Goal: Task Accomplishment & Management: Manage account settings

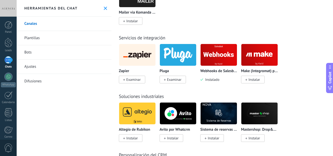
scroll to position [1107, 0]
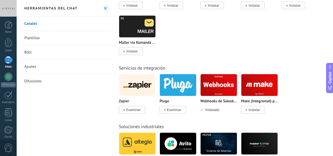
click at [224, 98] on img at bounding box center [218, 85] width 36 height 25
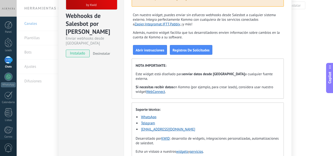
scroll to position [51, 0]
click at [300, 42] on div "Webhooks de Salesbot por KWID Enviar webhooks desde Salesbot instalado Desinsta…" at bounding box center [175, 78] width 316 height 156
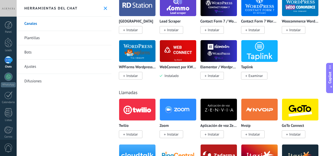
scroll to position [574, 0]
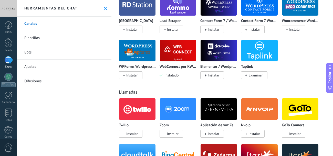
click at [174, 69] on div "WebConnect por KWID Instalado" at bounding box center [178, 58] width 37 height 38
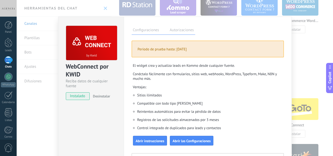
click at [86, 68] on div "WebConnect por KWID" at bounding box center [91, 70] width 50 height 16
click at [169, 95] on li "Sitios ilimitados" at bounding box center [209, 95] width 145 height 8
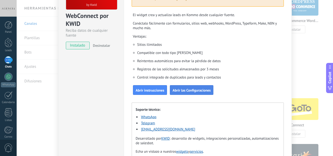
scroll to position [0, 0]
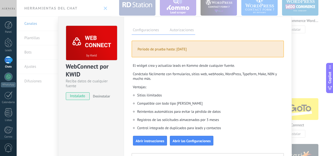
click at [178, 27] on label "Autorizaciones" at bounding box center [181, 30] width 27 height 7
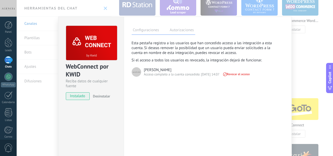
click at [149, 32] on label "Configuraciones" at bounding box center [146, 30] width 29 height 7
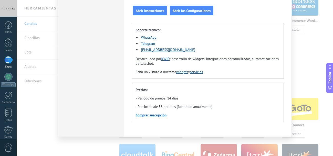
scroll to position [109, 0]
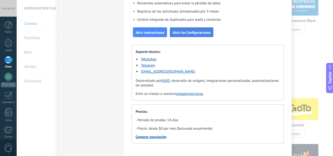
click at [193, 34] on span "Abrir las Configuraciones" at bounding box center [192, 33] width 38 height 4
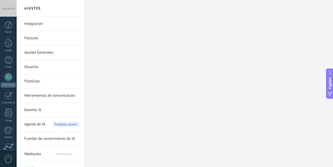
scroll to position [7, 0]
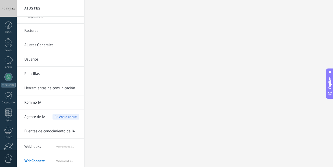
click at [45, 159] on span "WebConnect" at bounding box center [39, 160] width 31 height 12
click at [39, 148] on span "Webhooks" at bounding box center [39, 145] width 31 height 12
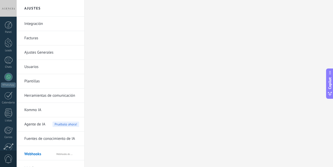
scroll to position [7, 0]
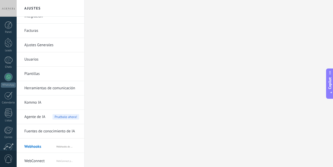
click at [46, 158] on span "WebConnect" at bounding box center [39, 160] width 31 height 12
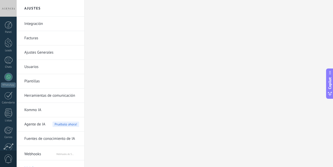
scroll to position [7, 0]
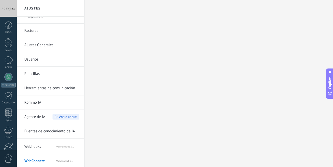
click at [37, 102] on link "Kommo IA" at bounding box center [51, 102] width 55 height 14
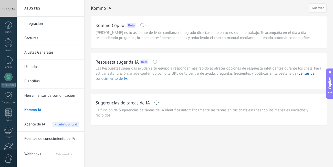
scroll to position [7, 0]
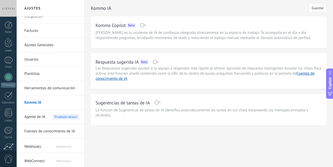
click at [42, 161] on span "WebConnect" at bounding box center [39, 160] width 31 height 12
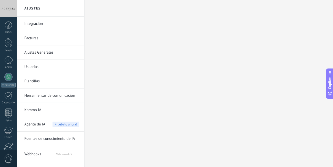
scroll to position [7, 0]
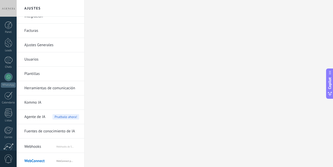
click at [52, 162] on span "WebConnect" at bounding box center [39, 160] width 31 height 12
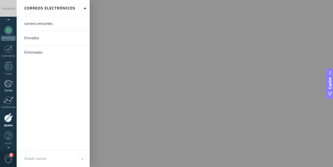
scroll to position [1, 0]
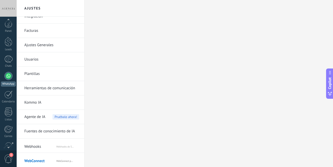
click at [10, 75] on div at bounding box center [8, 76] width 8 height 8
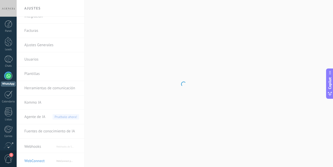
scroll to position [7, 0]
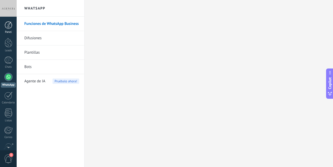
click at [7, 25] on div at bounding box center [9, 25] width 8 height 8
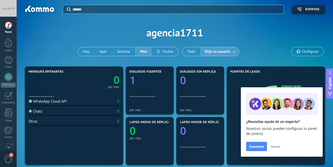
click at [136, 7] on input "text" at bounding box center [176, 9] width 208 height 5
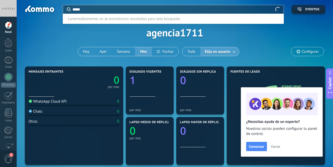
type input "*****"
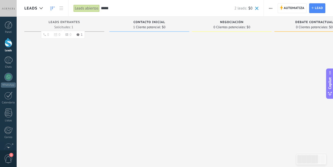
click at [56, 22] on span "Leads Entrantes" at bounding box center [64, 22] width 31 height 4
click at [83, 22] on div "Leads Entrantes" at bounding box center [64, 22] width 75 height 4
click at [62, 9] on icon at bounding box center [61, 8] width 4 height 4
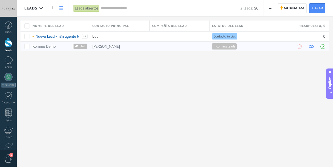
click at [42, 48] on link "Kommo Demo" at bounding box center [44, 46] width 23 height 5
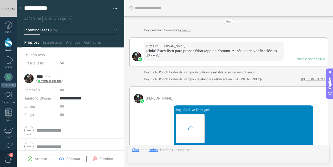
scroll to position [327, 0]
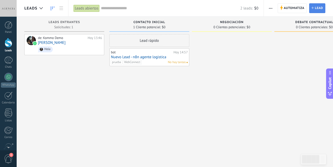
click at [311, 9] on link "Lead Nuevo lead" at bounding box center [317, 8] width 16 height 10
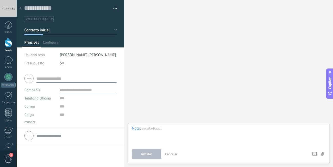
click at [61, 76] on input "text" at bounding box center [76, 78] width 80 height 8
click at [52, 44] on span "Configurar" at bounding box center [51, 43] width 17 height 7
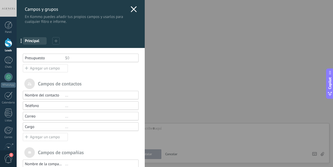
click at [134, 7] on icon at bounding box center [134, 9] width 6 height 6
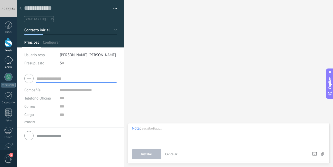
click at [8, 62] on div at bounding box center [8, 59] width 8 height 7
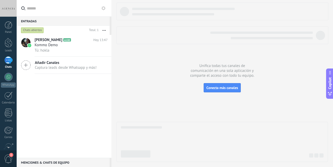
click at [70, 67] on span "Captura leads desde Whatsapp y más!" at bounding box center [66, 67] width 62 height 5
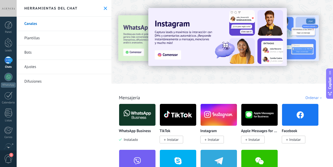
click at [42, 68] on link "Ajustes" at bounding box center [64, 67] width 95 height 14
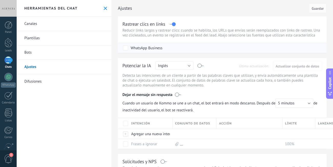
click at [142, 47] on div "WhatsApp Business" at bounding box center [147, 48] width 32 height 5
click at [45, 36] on link "Plantillas" at bounding box center [64, 38] width 95 height 14
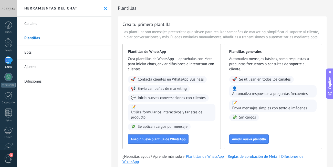
click at [41, 25] on link "Canales" at bounding box center [64, 24] width 95 height 14
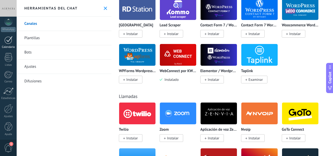
scroll to position [57, 0]
click at [8, 52] on div at bounding box center [9, 55] width 8 height 9
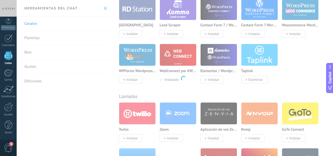
scroll to position [569, 0]
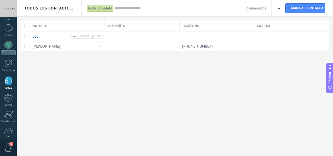
scroll to position [32, 0]
click at [9, 26] on div at bounding box center [8, 28] width 8 height 7
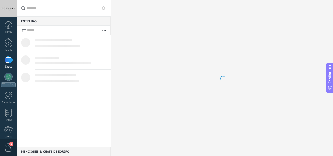
click at [9, 25] on div at bounding box center [9, 25] width 8 height 8
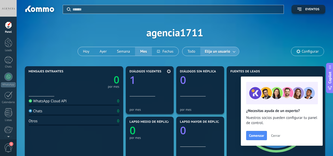
click at [148, 85] on div "Diálogos vigentes 1" at bounding box center [150, 83] width 40 height 27
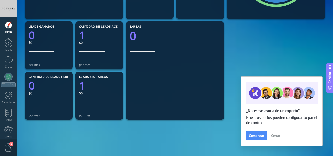
scroll to position [152, 0]
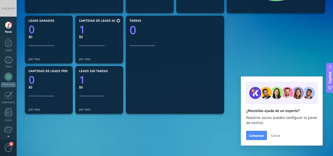
click at [103, 25] on icon "1" at bounding box center [99, 28] width 40 height 10
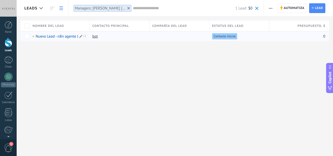
click at [56, 34] on link "Nuevo Lead - n8n agente logistica" at bounding box center [63, 36] width 55 height 5
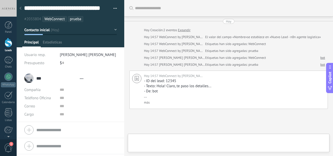
type textarea "**********"
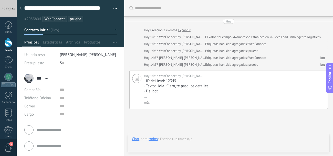
scroll to position [44, 0]
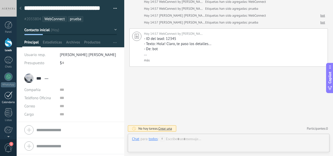
click at [7, 98] on div at bounding box center [8, 95] width 8 height 8
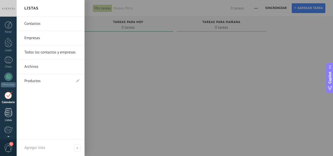
click at [8, 115] on div at bounding box center [9, 112] width 8 height 9
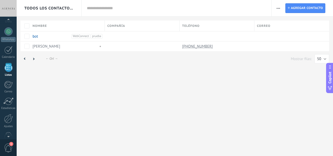
scroll to position [57, 0]
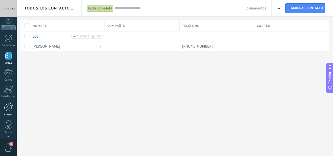
click at [7, 107] on div at bounding box center [8, 106] width 9 height 9
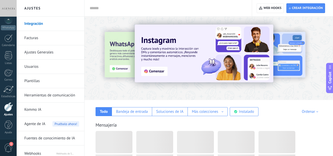
scroll to position [18, 0]
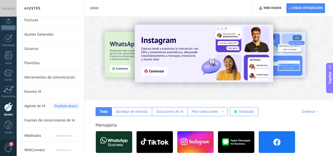
click at [39, 149] on span "WebConnect" at bounding box center [39, 149] width 31 height 12
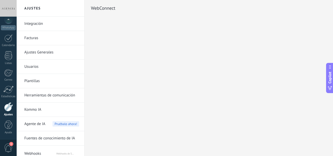
scroll to position [57, 0]
